Goal: Task Accomplishment & Management: Use online tool/utility

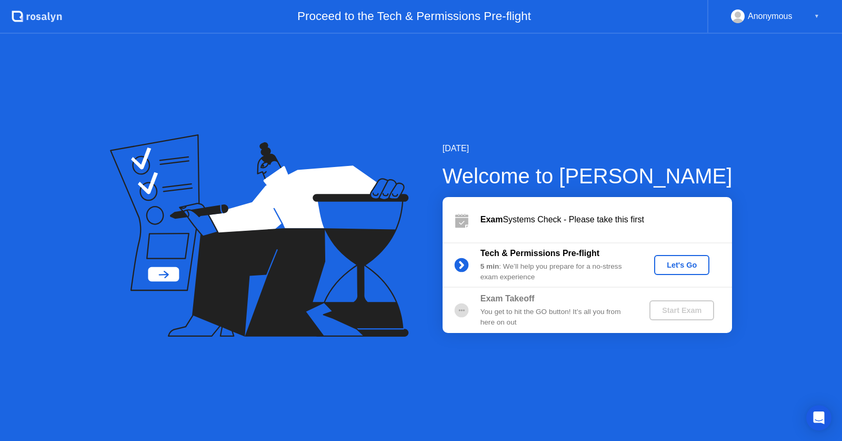
click at [690, 267] on div "Let's Go" at bounding box center [682, 265] width 47 height 8
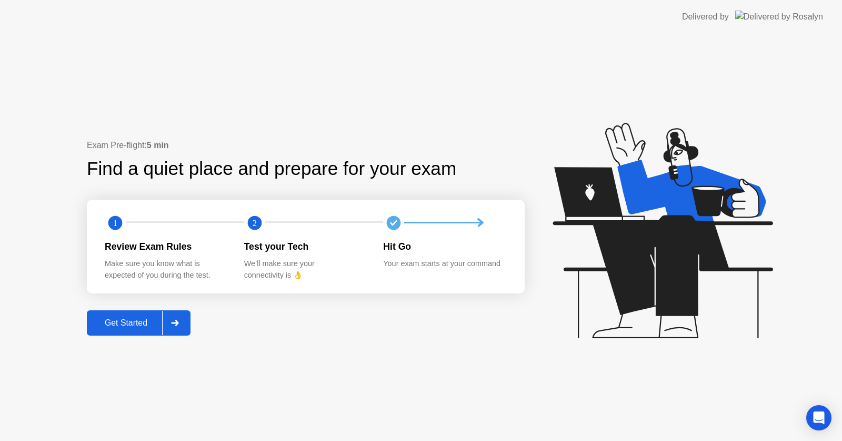
click at [136, 322] on div "Get Started" at bounding box center [126, 322] width 72 height 9
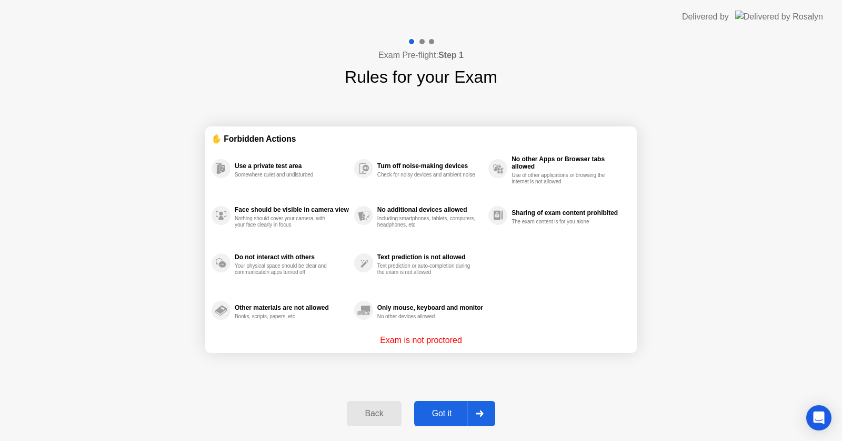
click at [439, 410] on div "Got it" at bounding box center [442, 413] width 49 height 9
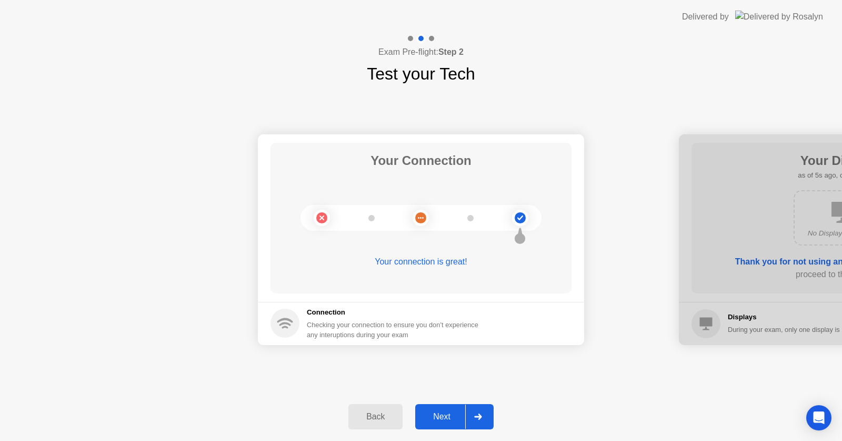
click at [438, 413] on div "Next" at bounding box center [442, 416] width 47 height 9
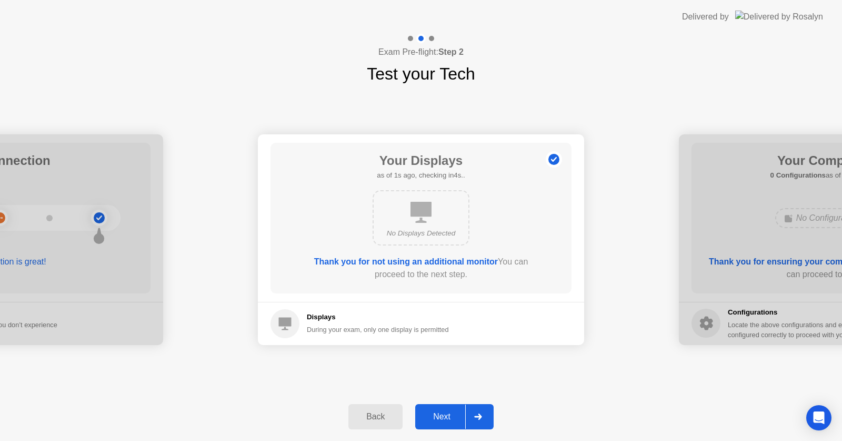
click at [436, 412] on div "Next" at bounding box center [442, 416] width 47 height 9
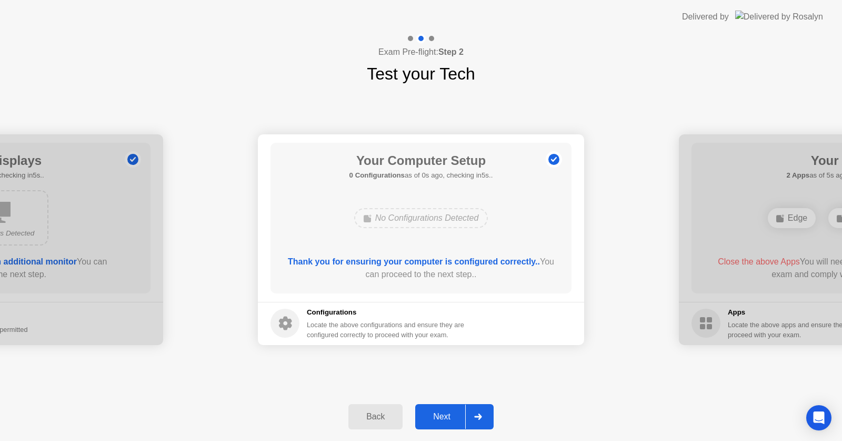
click at [437, 412] on div "Next" at bounding box center [442, 416] width 47 height 9
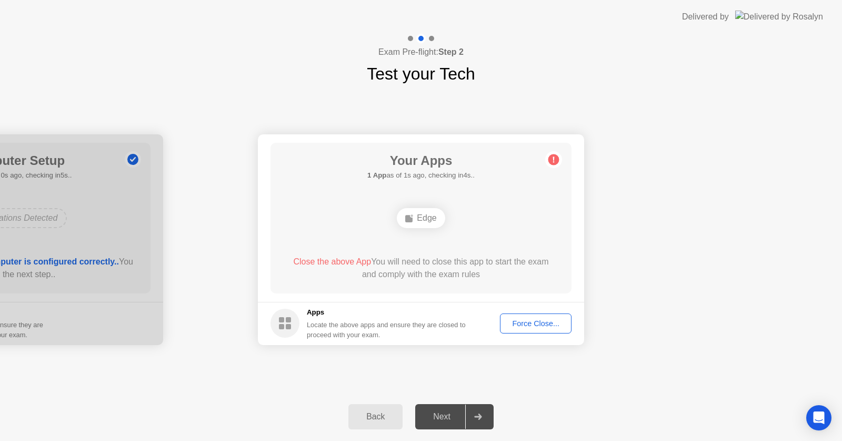
click at [441, 413] on div "Next" at bounding box center [442, 416] width 47 height 9
click at [553, 324] on div "Force Close..." at bounding box center [536, 323] width 64 height 8
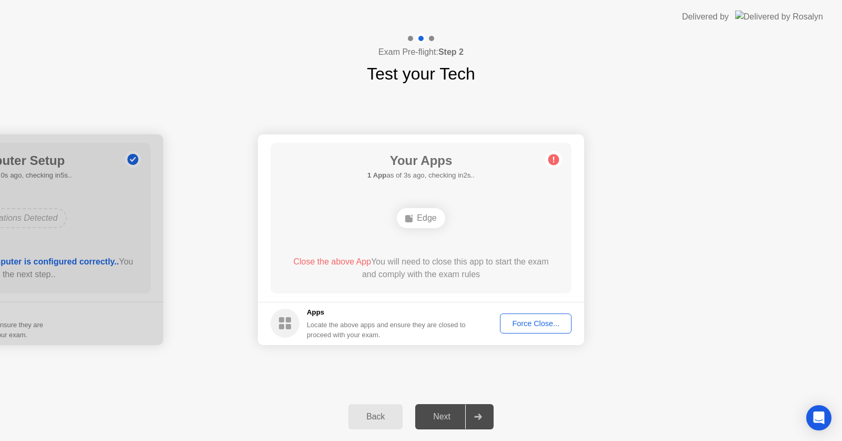
click at [526, 324] on div "Force Close..." at bounding box center [536, 323] width 64 height 8
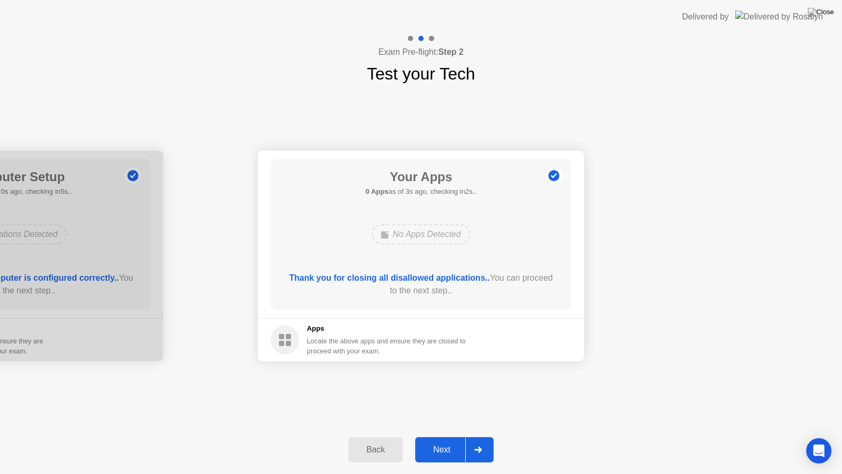
click at [445, 440] on div "Next" at bounding box center [442, 449] width 47 height 9
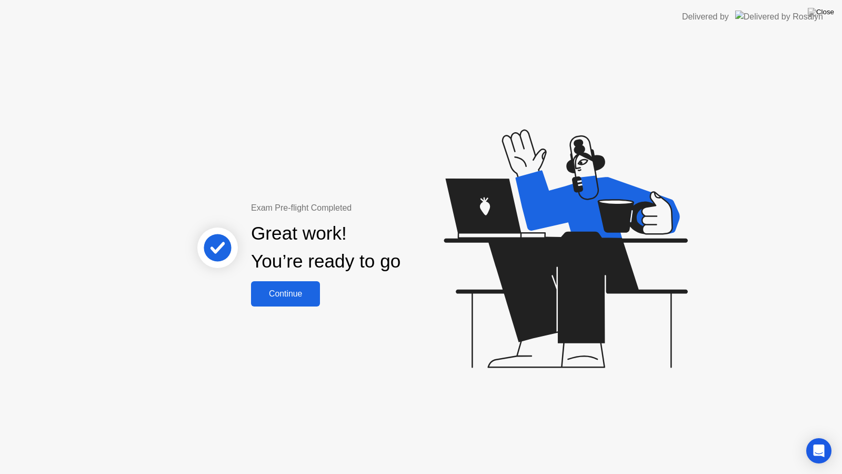
click at [292, 298] on div "Continue" at bounding box center [285, 293] width 63 height 9
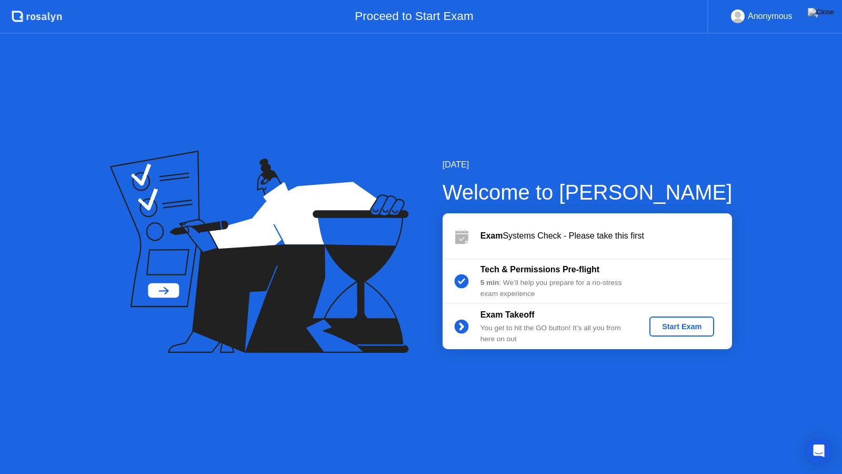
click at [678, 322] on div "Start Exam" at bounding box center [682, 326] width 56 height 8
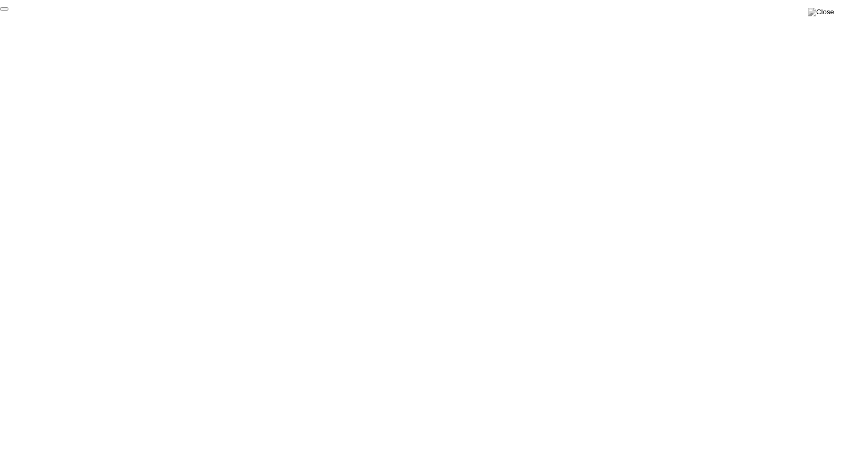
click div "End Proctoring Session"
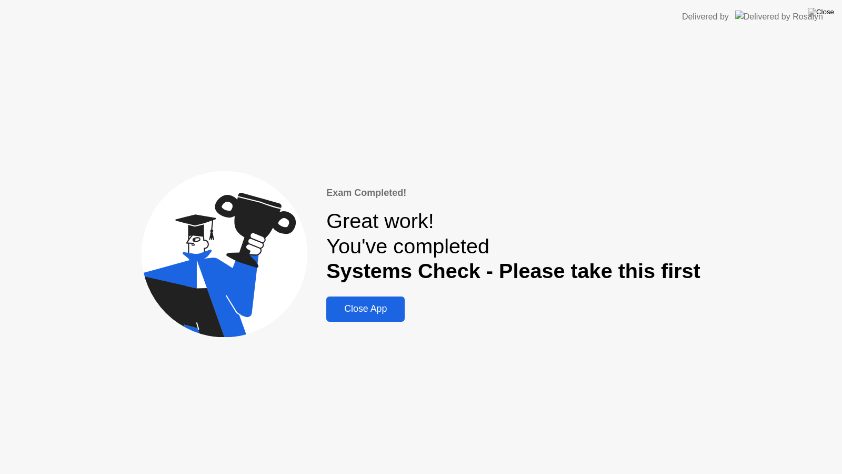
click at [544, 303] on div "Exam Completed! Great work! You've completed Systems Check - Please take this f…" at bounding box center [513, 254] width 374 height 136
click at [391, 314] on div "Close App" at bounding box center [366, 308] width 72 height 11
